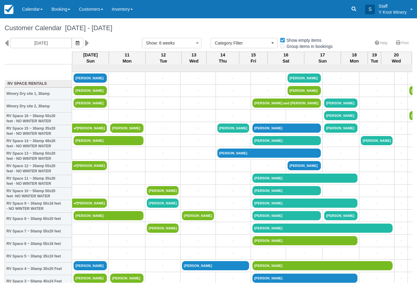
select select
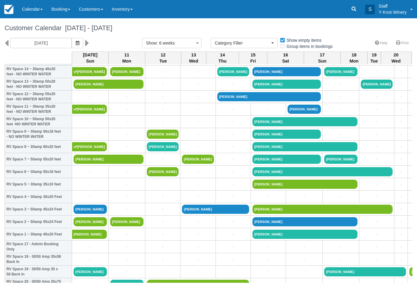
scroll to position [56, 0]
click at [118, 164] on link "[PERSON_NAME]" at bounding box center [109, 159] width 70 height 9
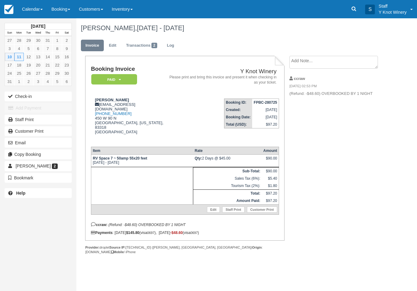
click at [19, 92] on button "Check-in" at bounding box center [38, 97] width 67 height 10
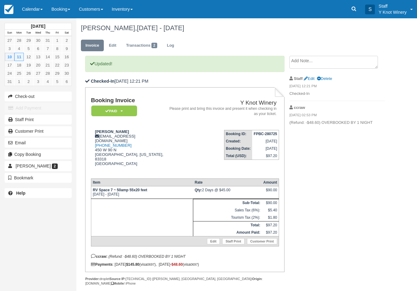
click at [32, 8] on link "Calendar" at bounding box center [32, 9] width 29 height 18
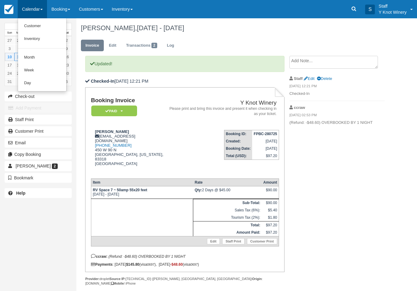
click at [31, 23] on link "Customer" at bounding box center [42, 26] width 48 height 13
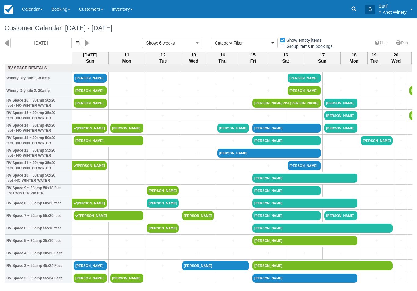
select select
